Goal: Book appointment/travel/reservation

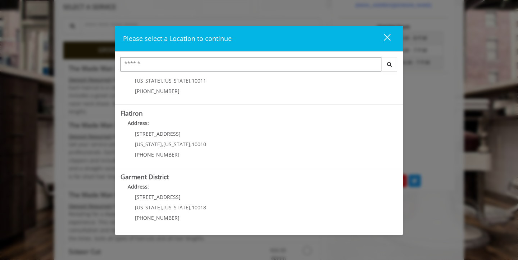
scroll to position [160, 0]
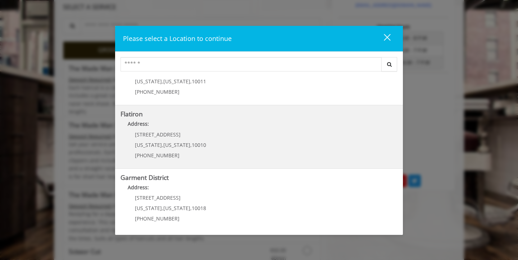
click at [202, 144] on div "10 E 23rd St New York , New York , 10010 (917) 475-1765" at bounding box center [164, 147] width 89 height 31
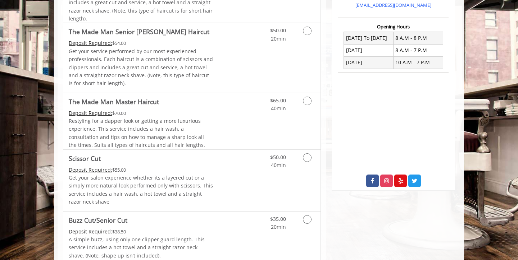
scroll to position [203, 0]
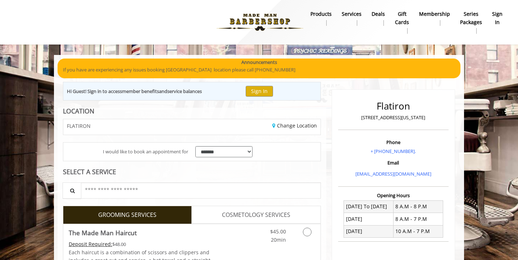
click at [377, 17] on b "Deals" at bounding box center [377, 14] width 13 height 8
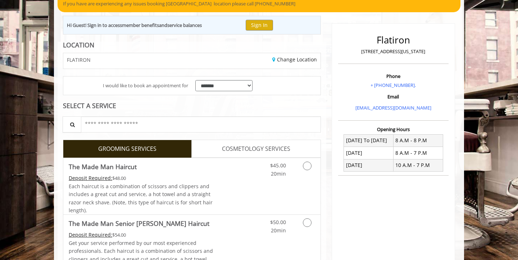
scroll to position [67, 0]
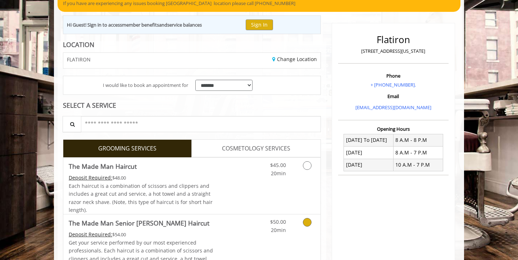
click at [306, 221] on icon "Grooming services" at bounding box center [307, 222] width 9 height 9
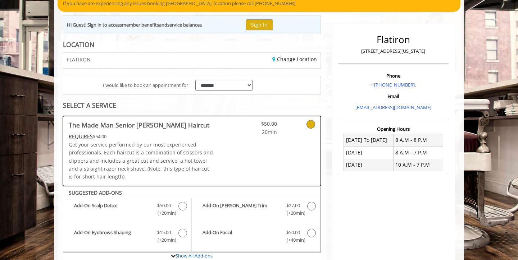
scroll to position [240, 0]
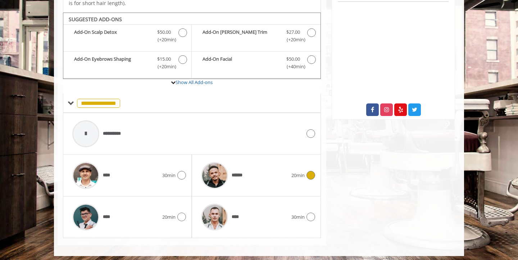
click at [312, 172] on icon at bounding box center [310, 175] width 9 height 9
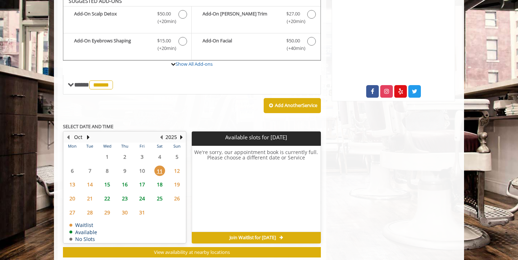
scroll to position [251, 0]
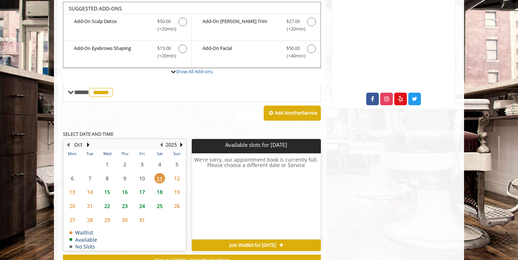
click at [109, 187] on span "15" at bounding box center [107, 192] width 11 height 10
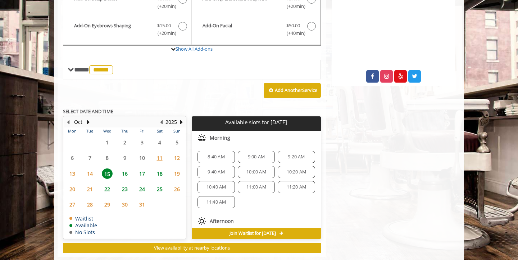
scroll to position [284, 0]
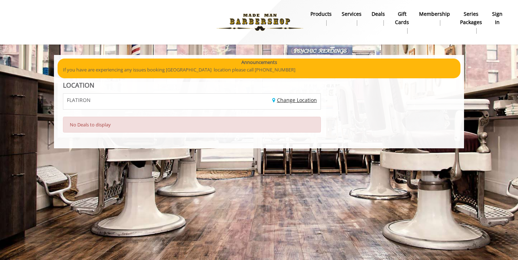
click at [299, 101] on link "Change Location" at bounding box center [294, 100] width 45 height 7
